Goal: Task Accomplishment & Management: Manage account settings

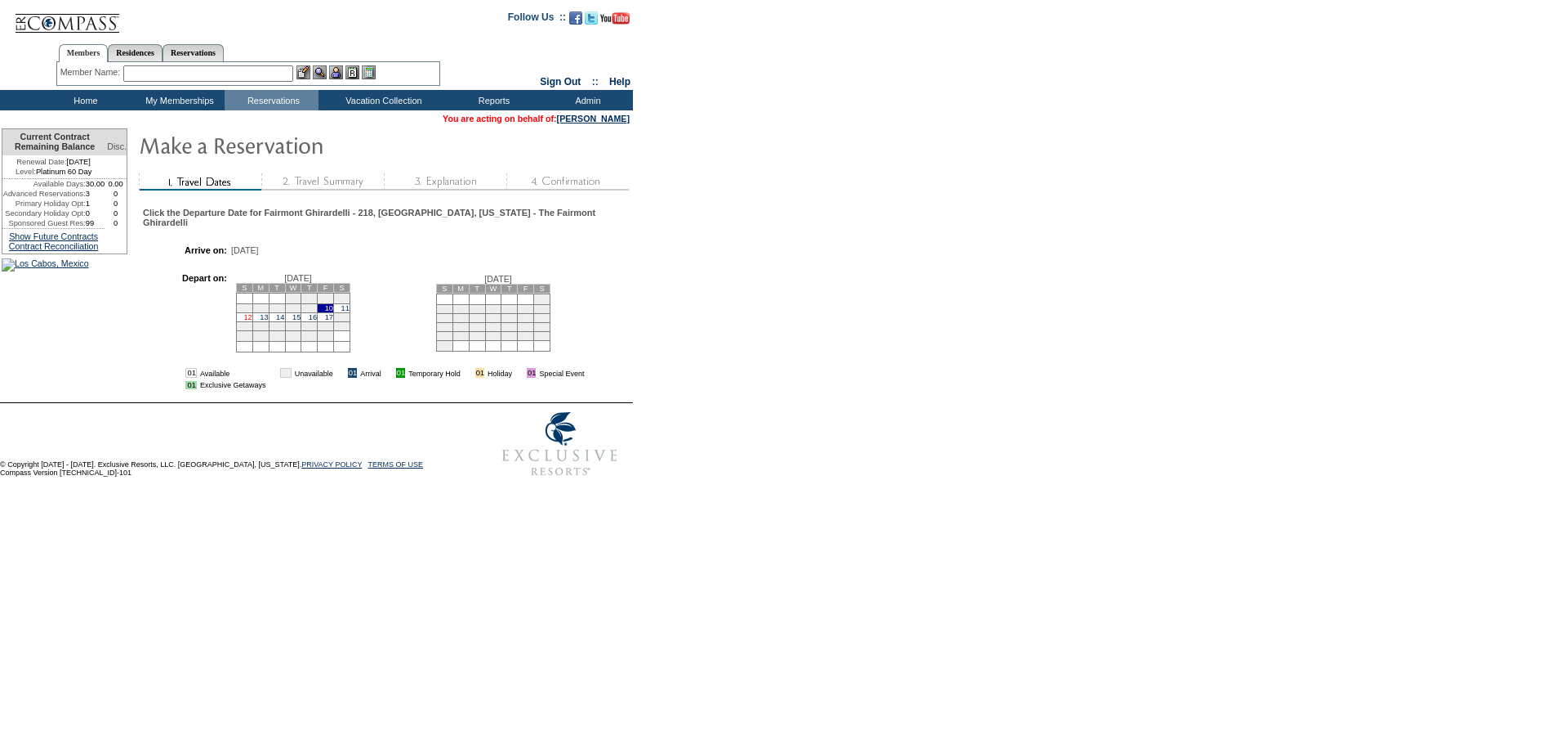
click at [252, 321] on link "12" at bounding box center [247, 317] width 8 height 8
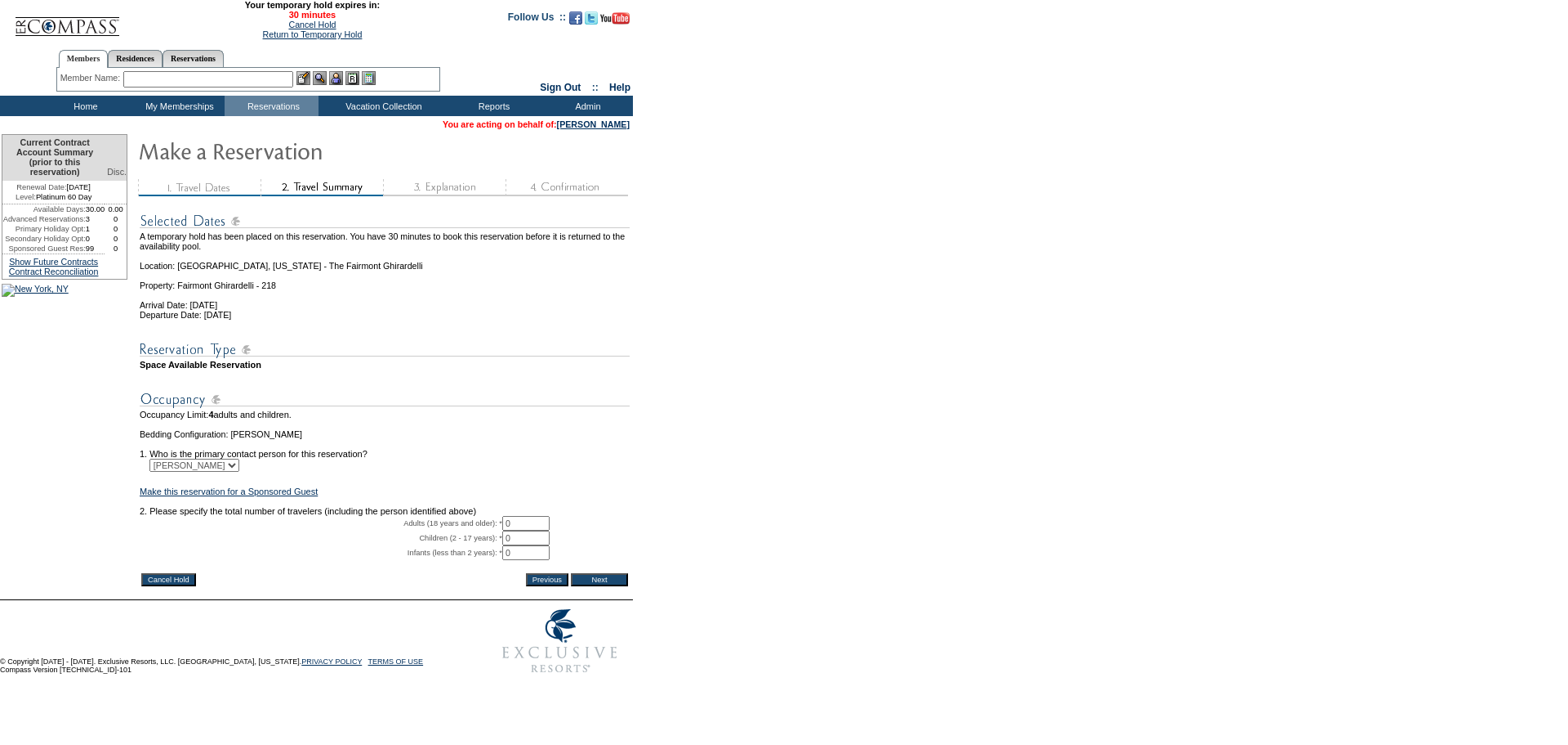
drag, startPoint x: 528, startPoint y: 549, endPoint x: 498, endPoint y: 548, distance: 30.0
click at [498, 530] on tr "Adults (18 years and older): * 0 * *" at bounding box center [384, 523] width 490 height 15
type input "2"
click at [602, 586] on input "Next" at bounding box center [599, 579] width 57 height 13
